Goal: Information Seeking & Learning: Learn about a topic

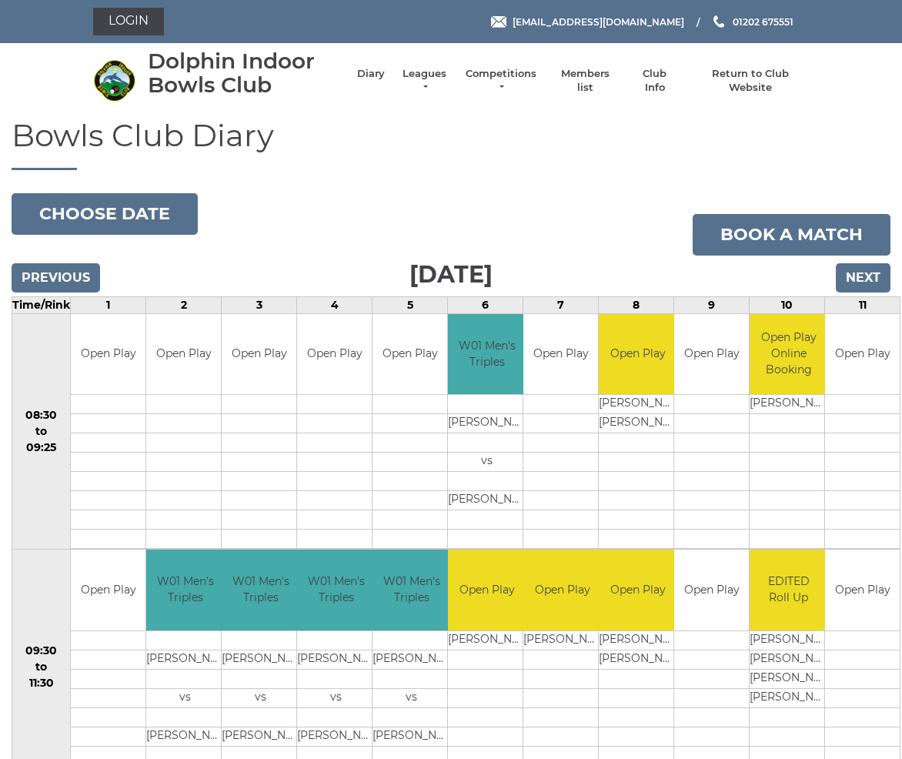
click at [870, 273] on input "Next" at bounding box center [863, 277] width 55 height 29
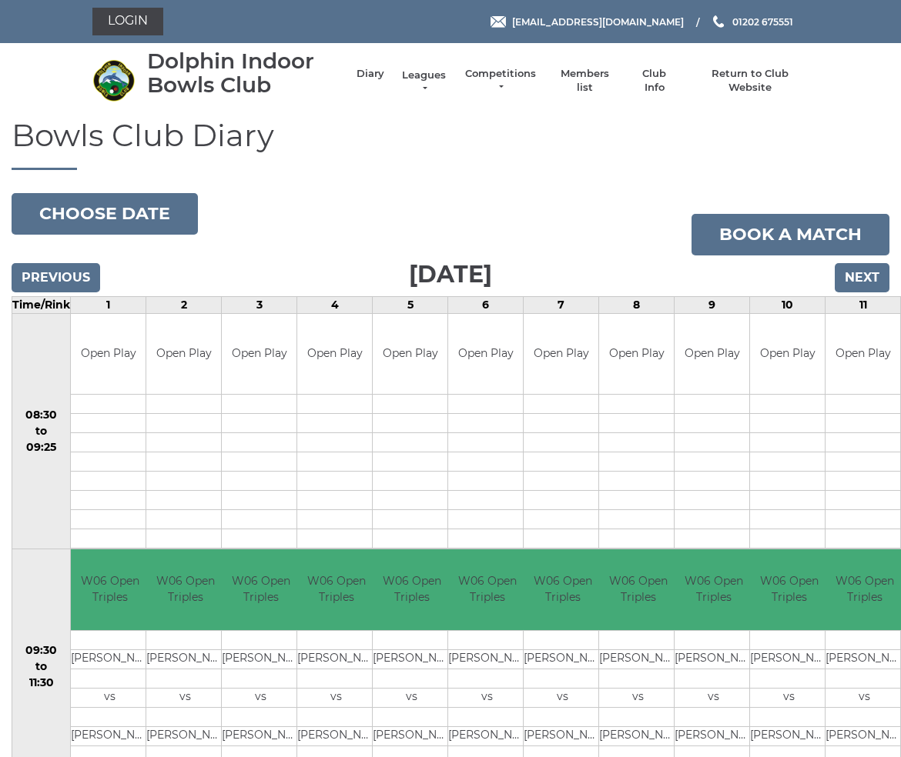
click at [419, 83] on link "Leagues" at bounding box center [423, 83] width 48 height 28
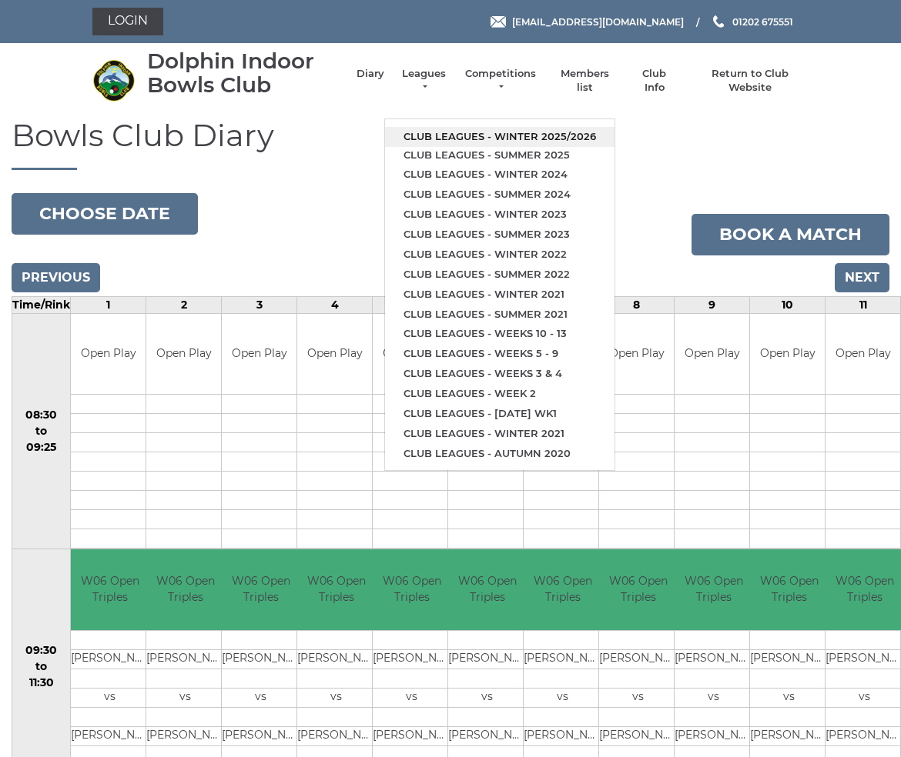
click at [500, 139] on link "Club leagues - Winter 2025/2026" at bounding box center [499, 137] width 229 height 20
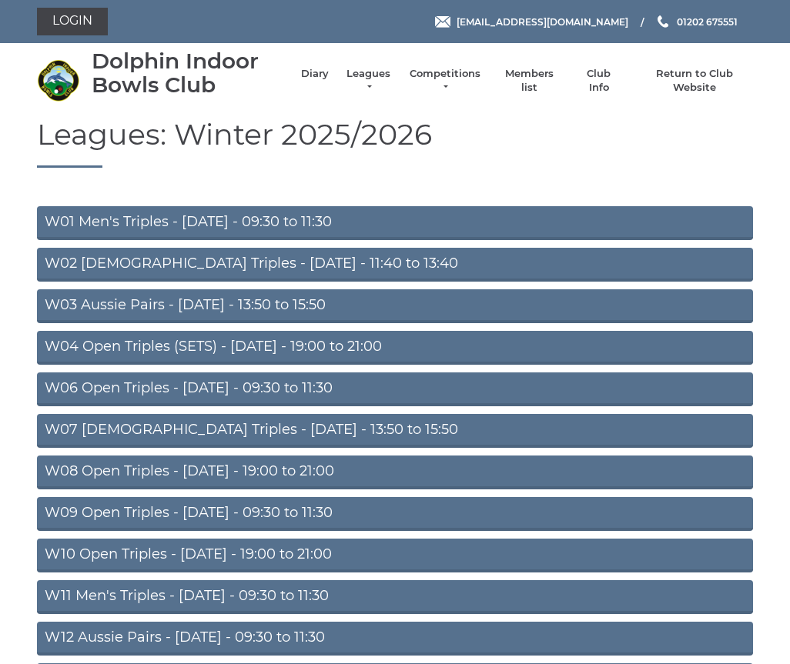
click at [292, 479] on link "W08 Open Triples - Tuesday - 19:00 to 21:00" at bounding box center [395, 473] width 716 height 34
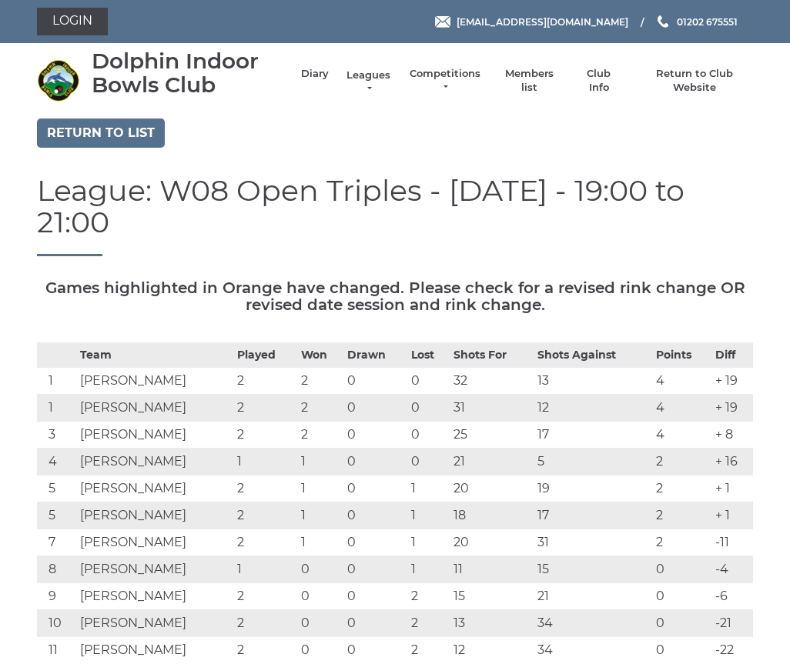
click at [365, 87] on link "Leagues" at bounding box center [368, 83] width 48 height 28
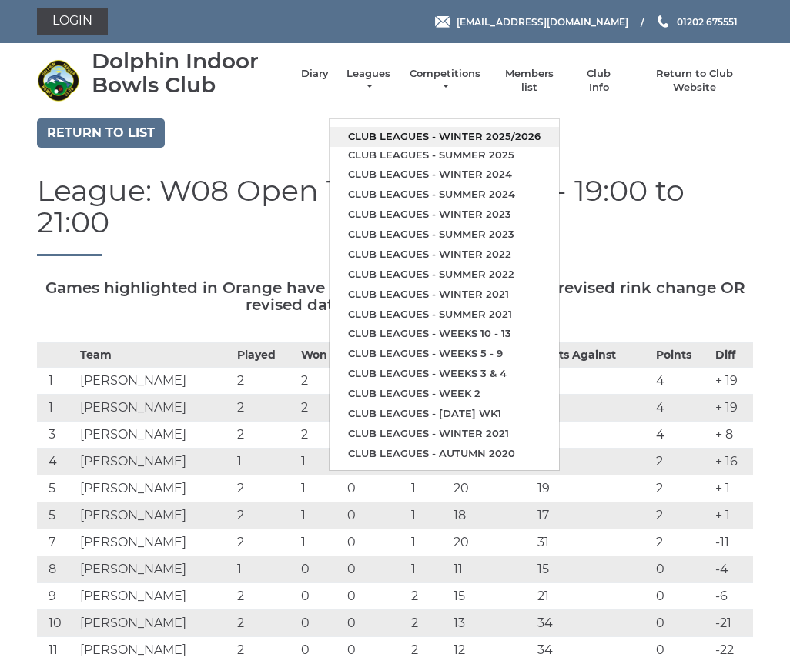
click at [483, 128] on link "Club leagues - Winter 2025/2026" at bounding box center [443, 137] width 229 height 20
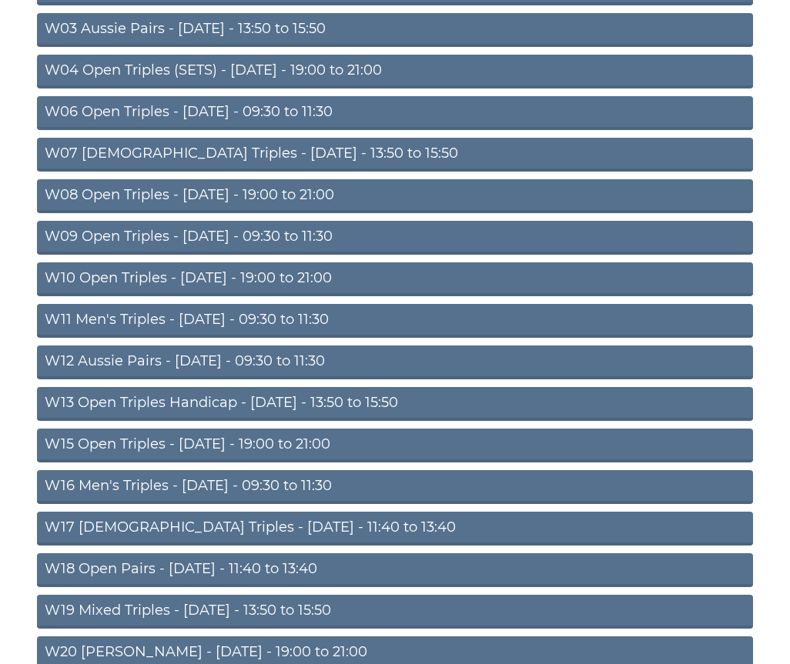
scroll to position [276, 0]
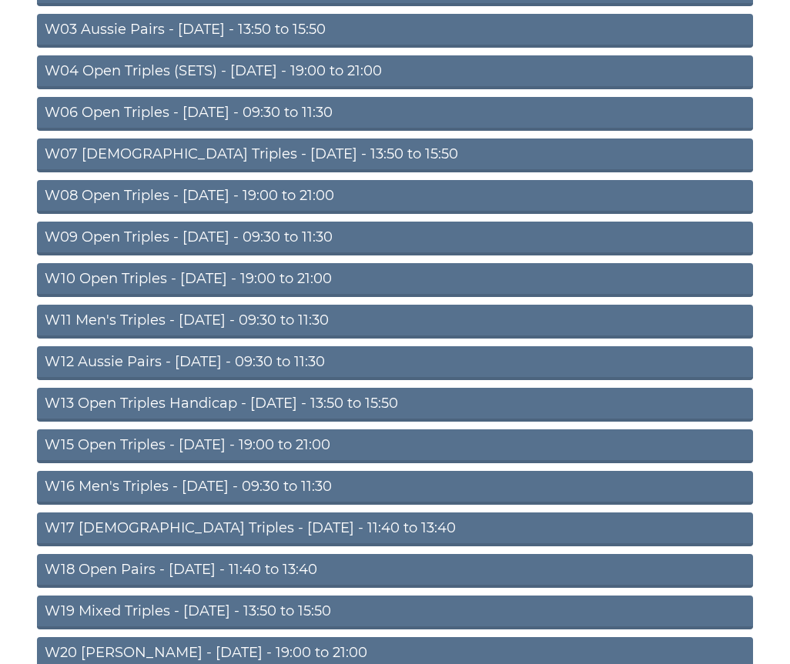
click at [265, 659] on link "W20 [PERSON_NAME] - [DATE] - 19:00 to 21:00" at bounding box center [395, 654] width 716 height 34
